Goal: Navigation & Orientation: Go to known website

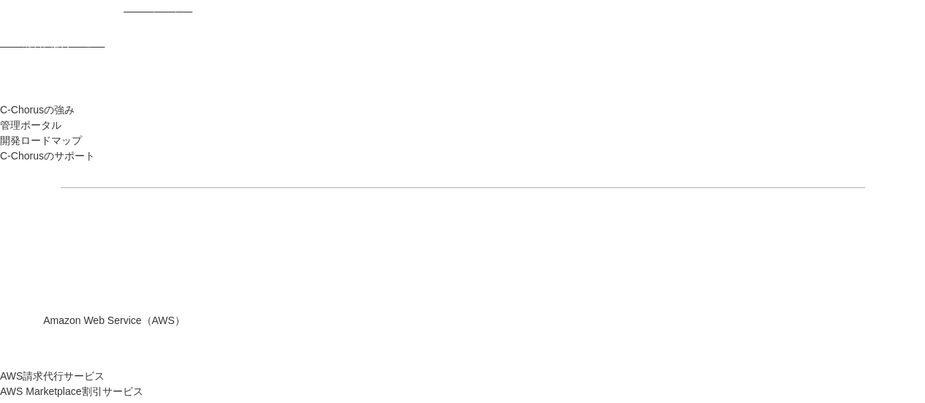
click at [191, 24] on span "NHN テコラス AWS総合支援サービス" at bounding box center [96, 24] width 192 height 47
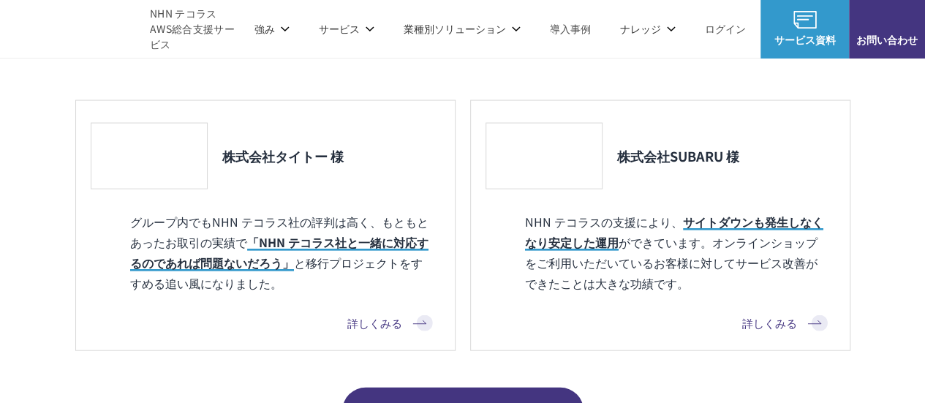
scroll to position [1389, 0]
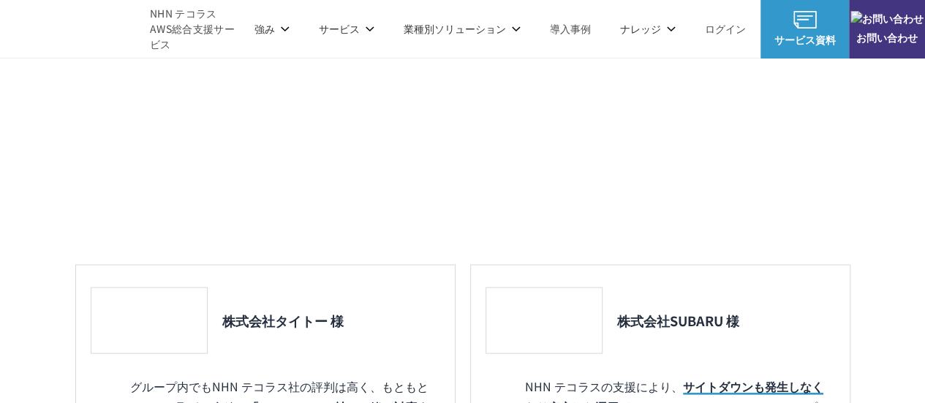
click at [180, 18] on span "NHN テコラス AWS総合支援サービス" at bounding box center [195, 29] width 90 height 46
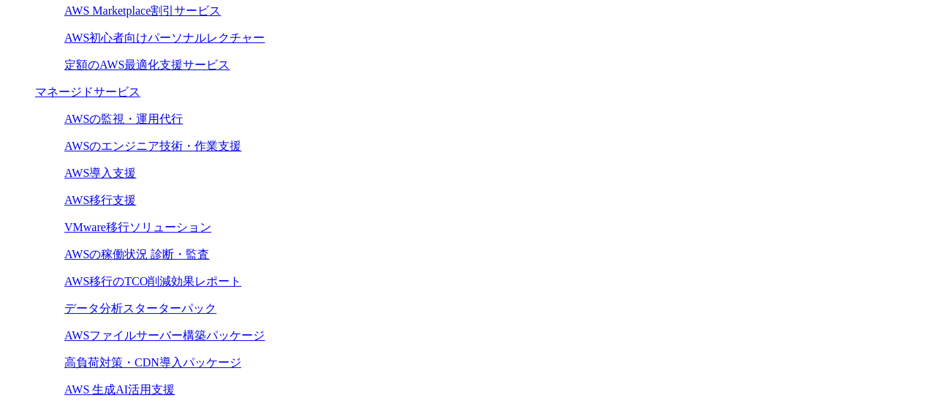
scroll to position [439, 0]
